Goal: Task Accomplishment & Management: Manage account settings

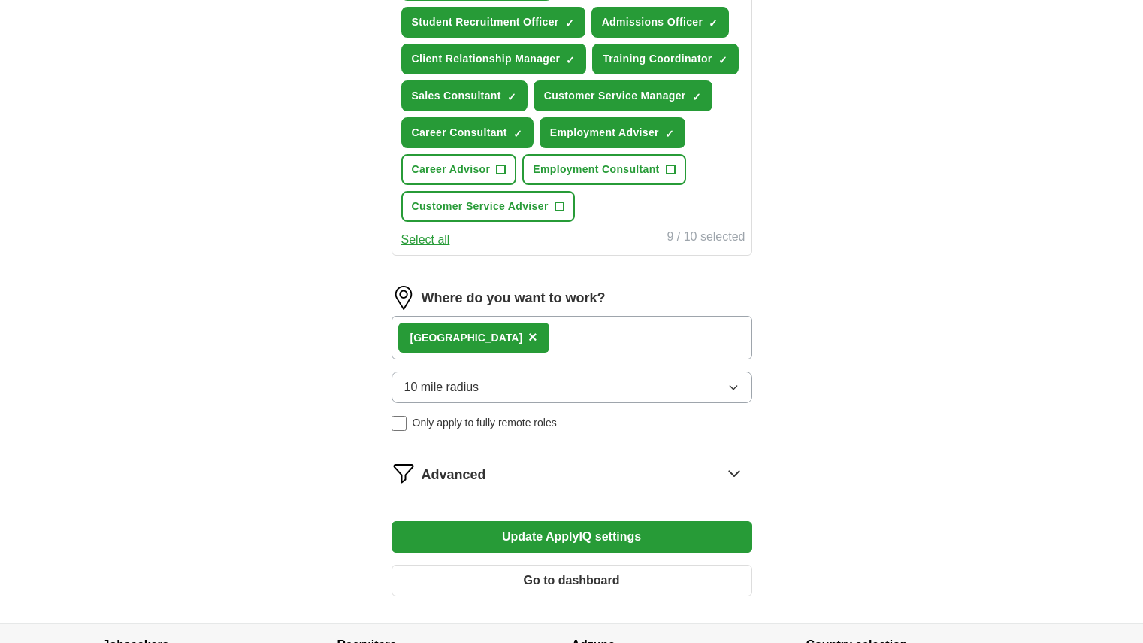
scroll to position [782, 0]
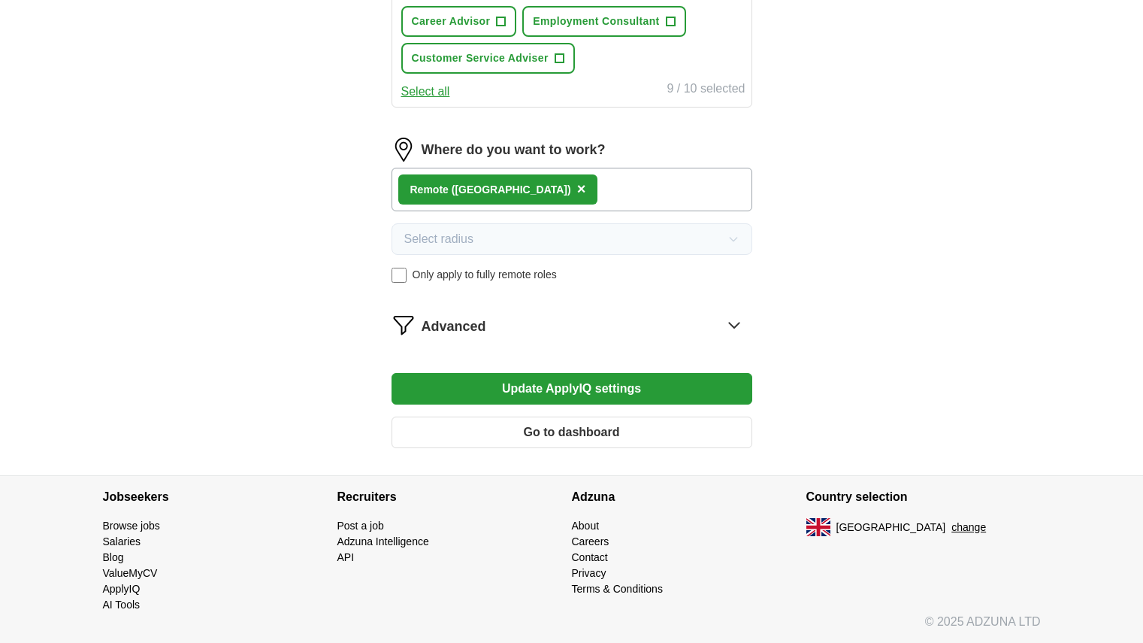
click at [587, 383] on button "Update ApplyIQ settings" at bounding box center [572, 389] width 361 height 32
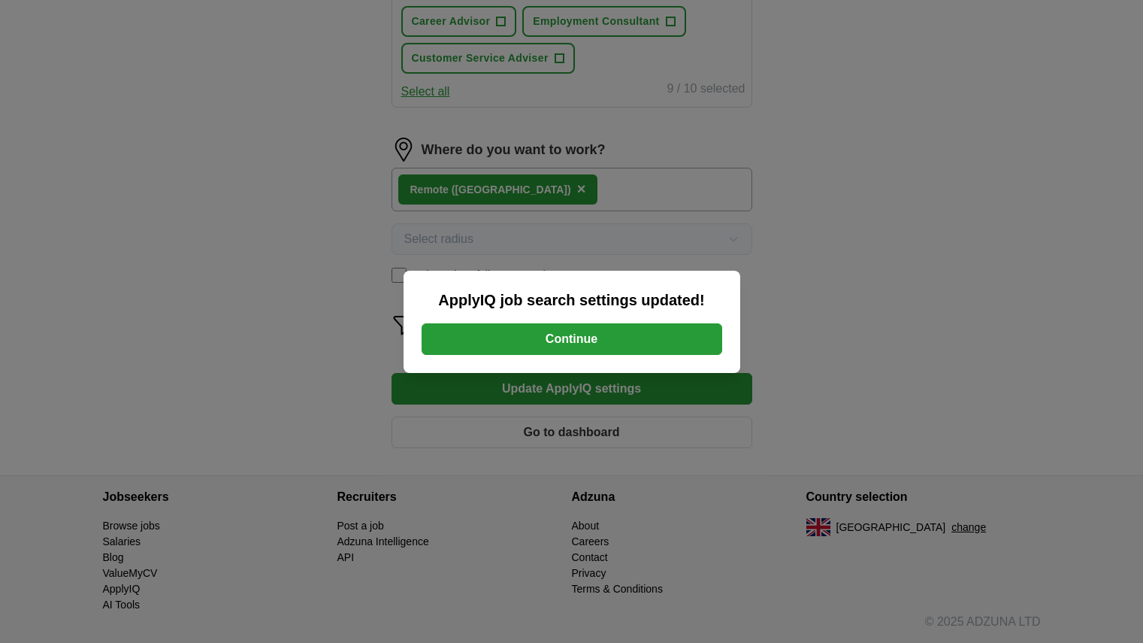
click at [631, 344] on button "Continue" at bounding box center [572, 339] width 301 height 32
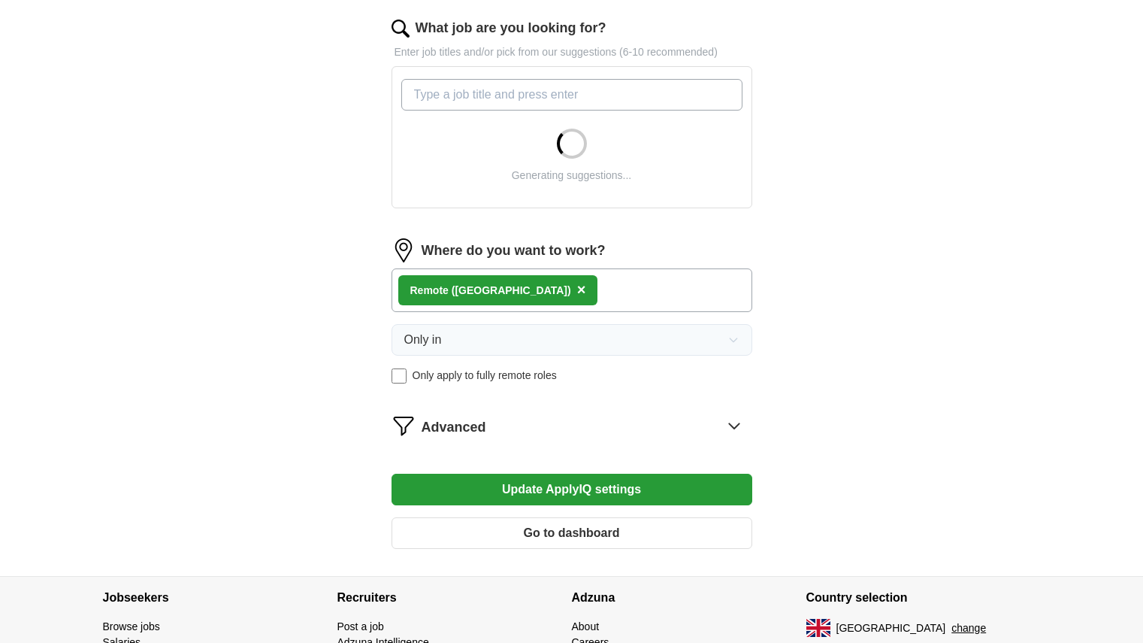
scroll to position [588, 0]
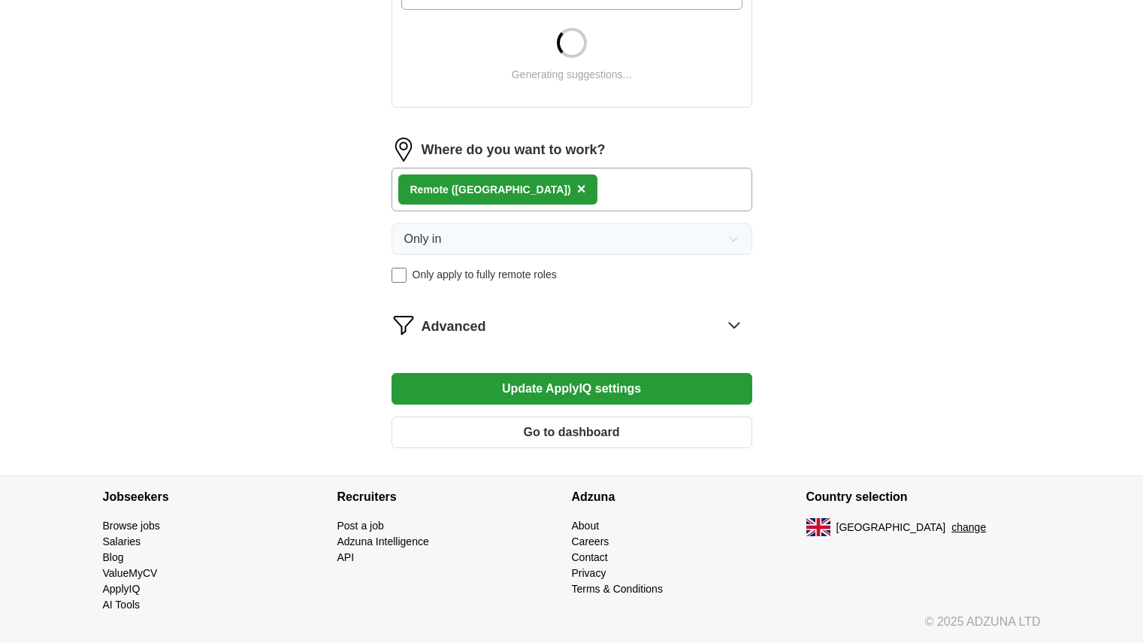
click at [650, 396] on button "Update ApplyIQ settings" at bounding box center [572, 389] width 361 height 32
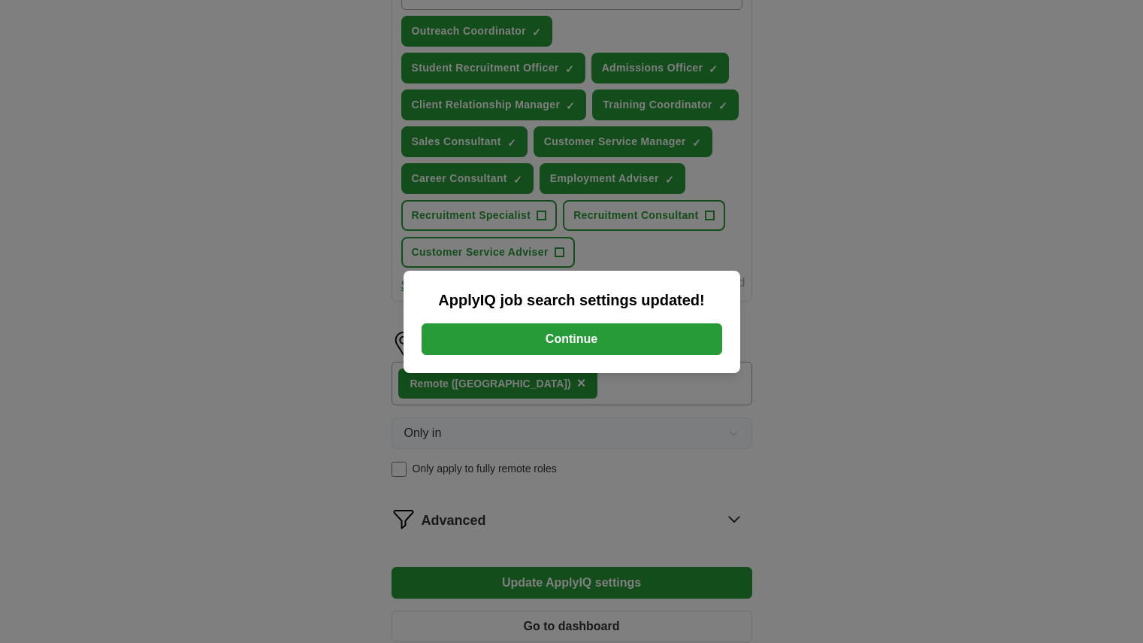
click at [665, 347] on button "Continue" at bounding box center [572, 339] width 301 height 32
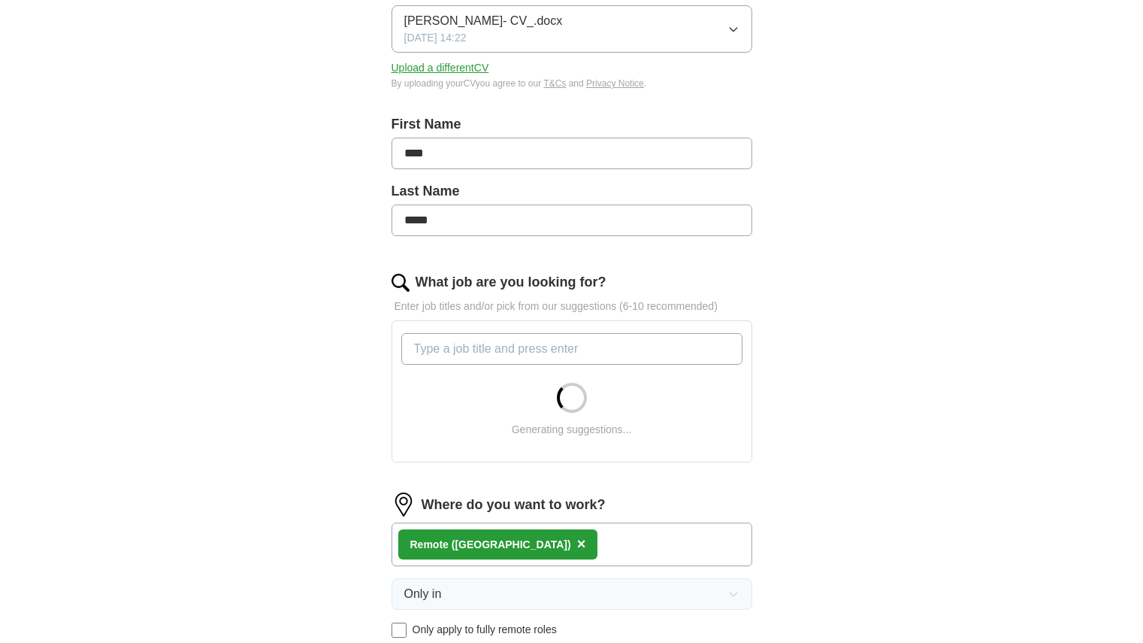
scroll to position [451, 0]
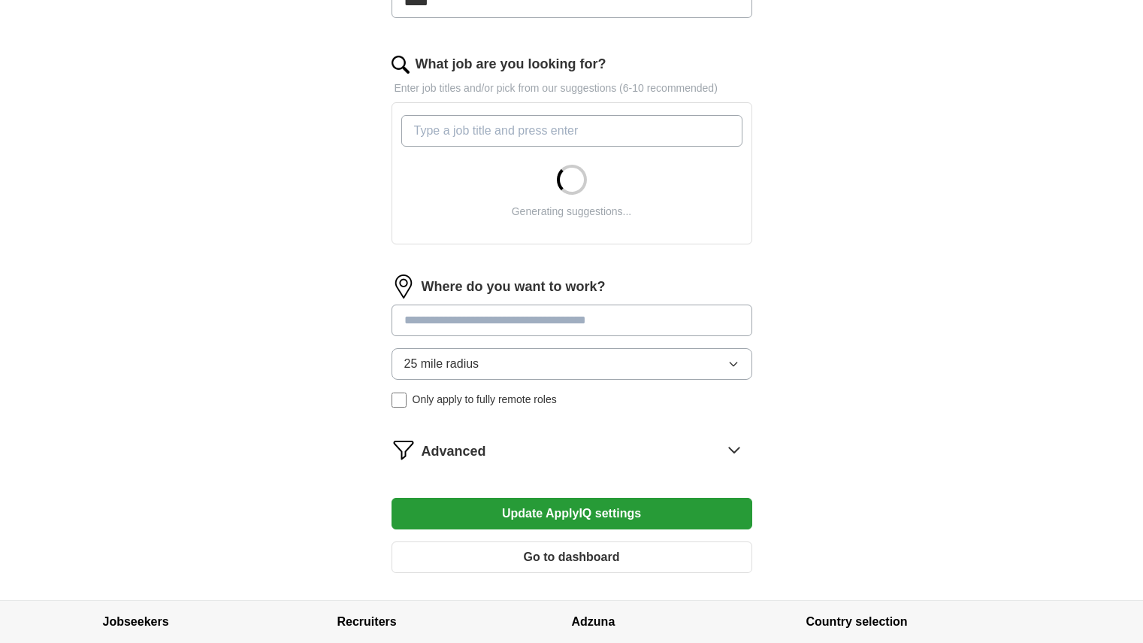
click at [600, 317] on input at bounding box center [572, 320] width 361 height 32
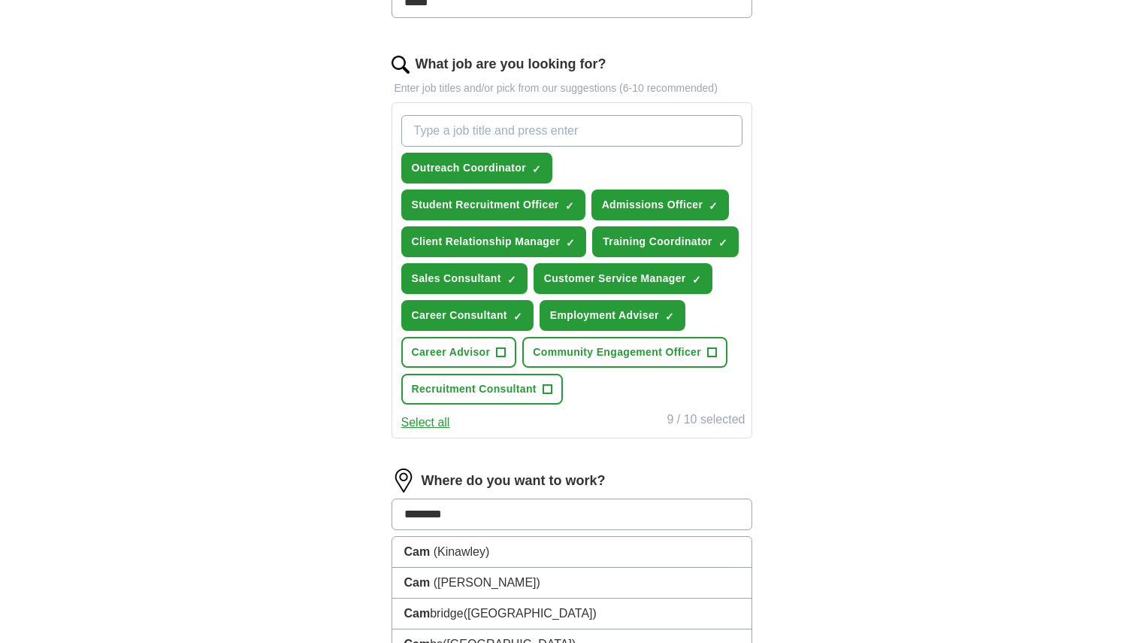
type input "*********"
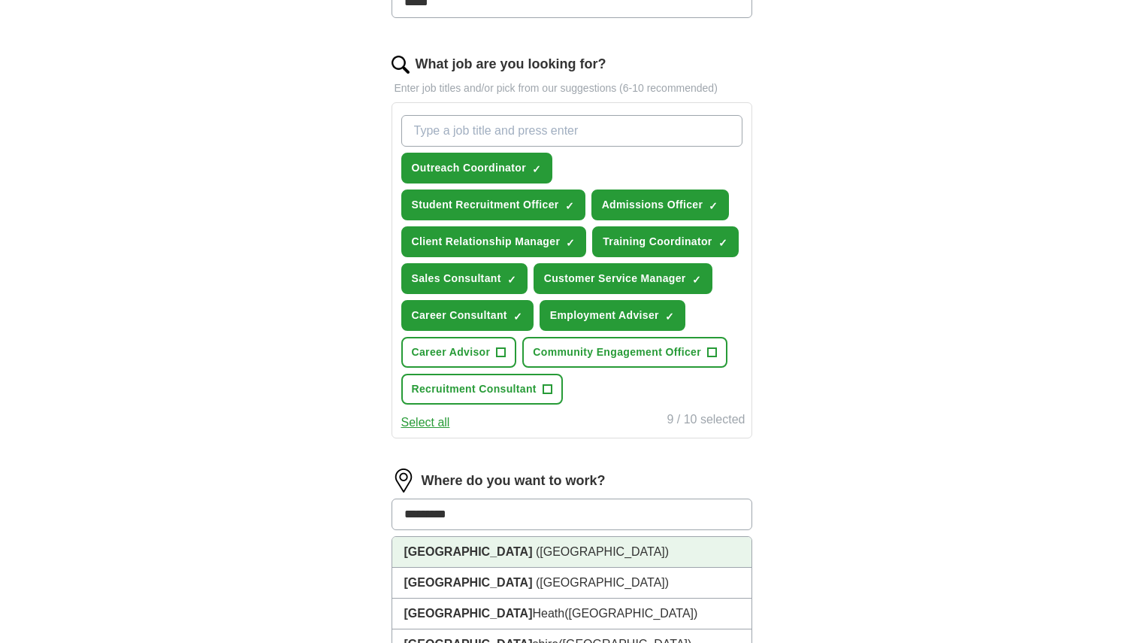
drag, startPoint x: 561, startPoint y: 562, endPoint x: 530, endPoint y: 550, distance: 33.4
click at [560, 562] on li "Cambridge (Cambridgeshire)" at bounding box center [571, 552] width 359 height 31
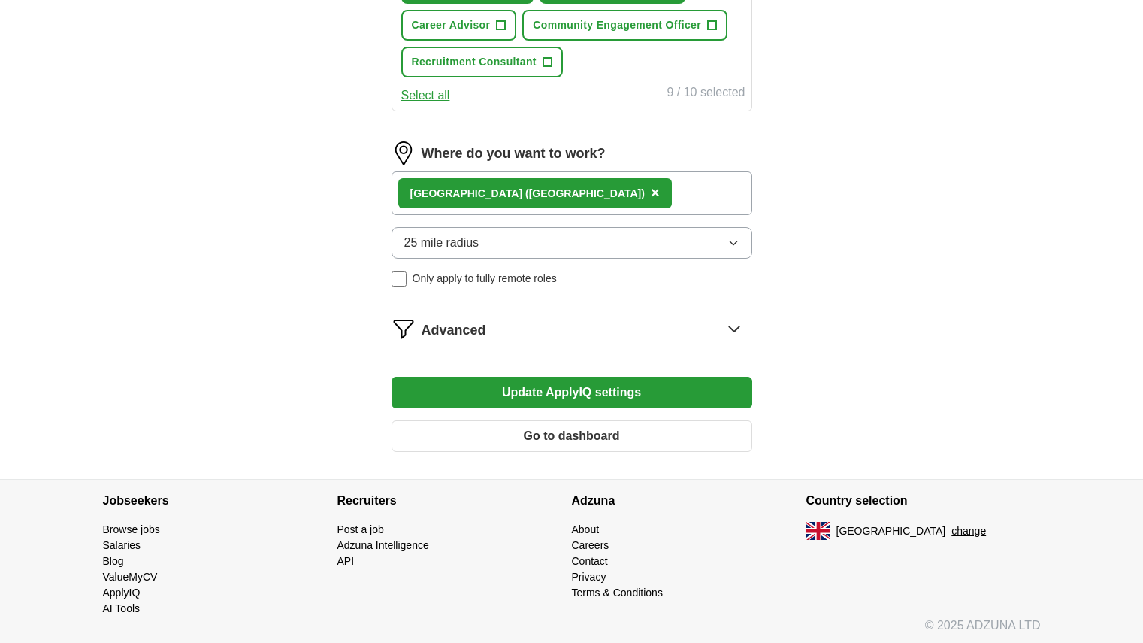
scroll to position [782, 0]
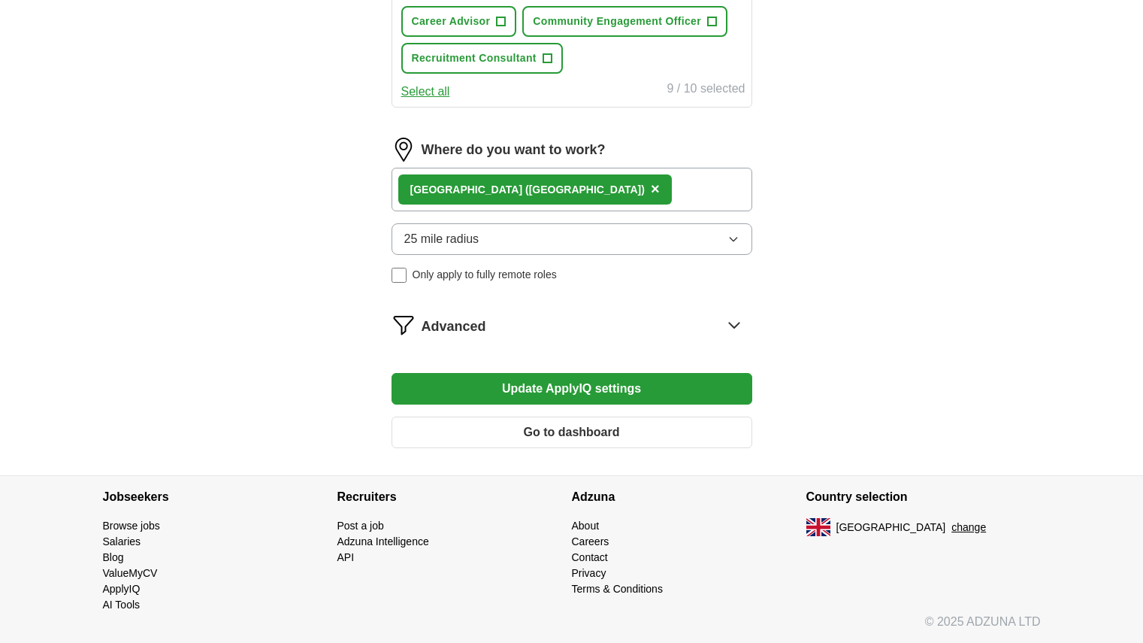
click at [467, 230] on span "25 mile radius" at bounding box center [441, 239] width 75 height 18
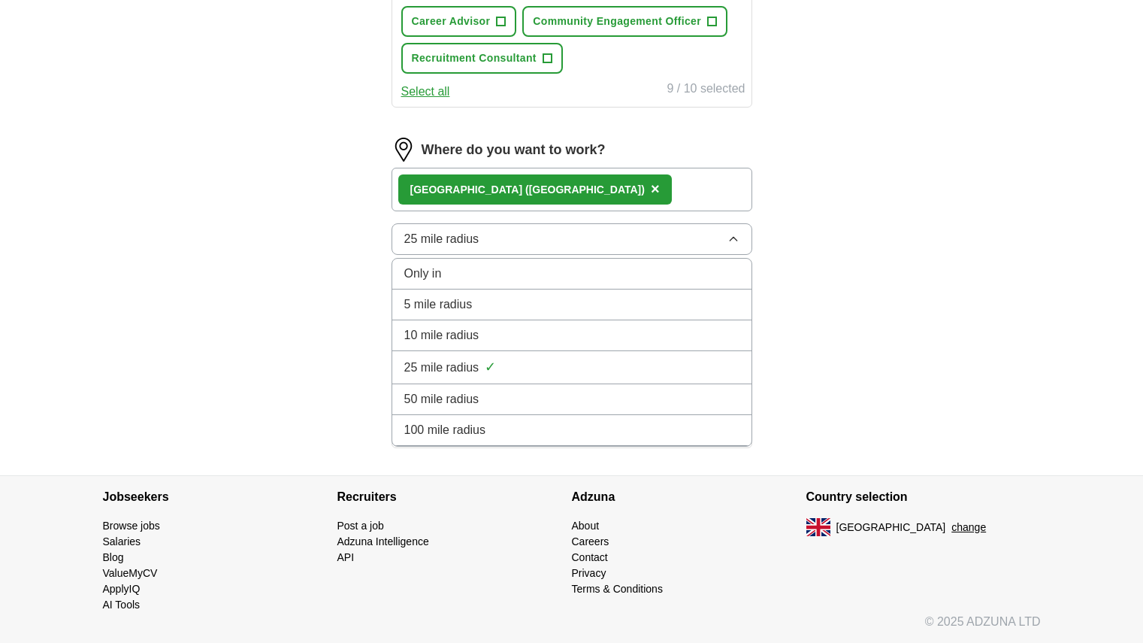
click at [473, 324] on li "10 mile radius" at bounding box center [571, 335] width 359 height 31
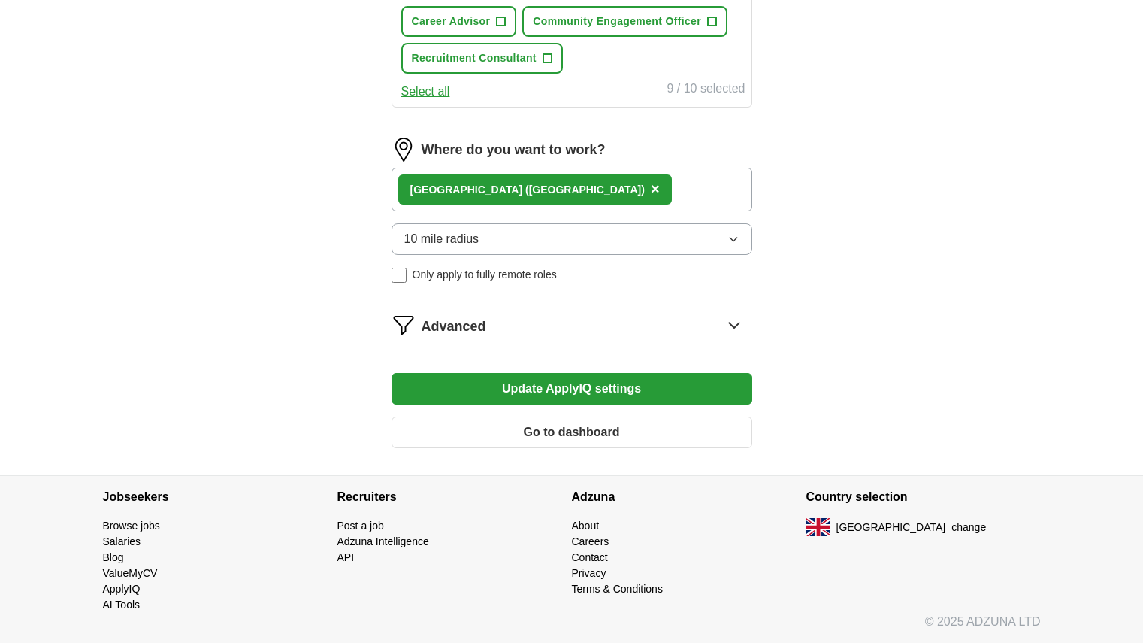
click at [593, 386] on button "Update ApplyIQ settings" at bounding box center [572, 389] width 361 height 32
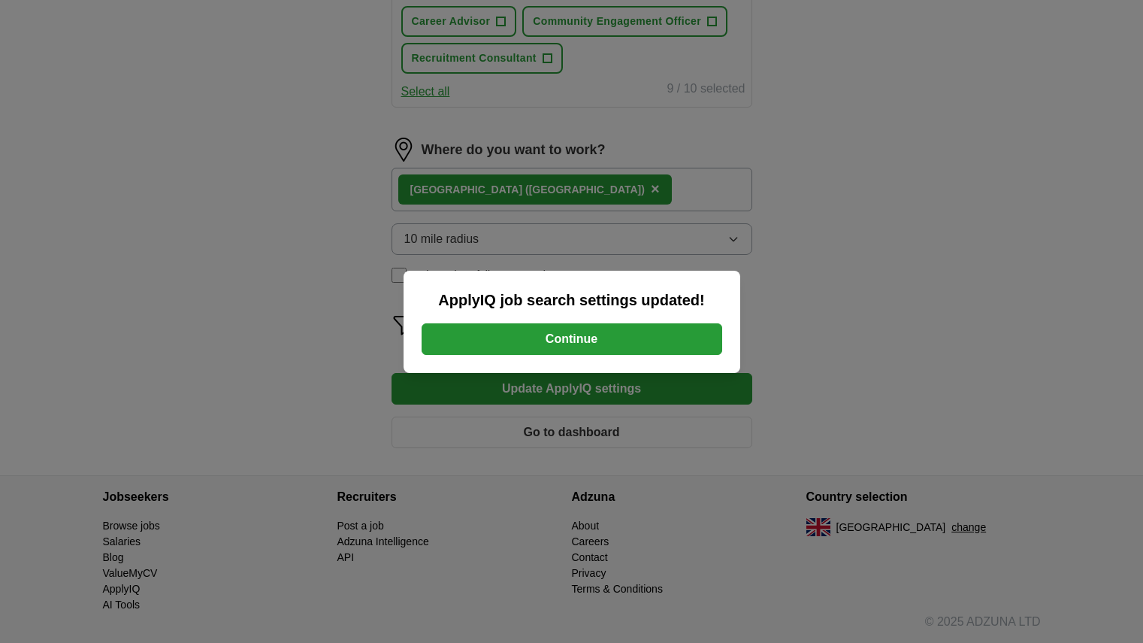
click at [581, 335] on button "Continue" at bounding box center [572, 339] width 301 height 32
